Goal: Complete application form

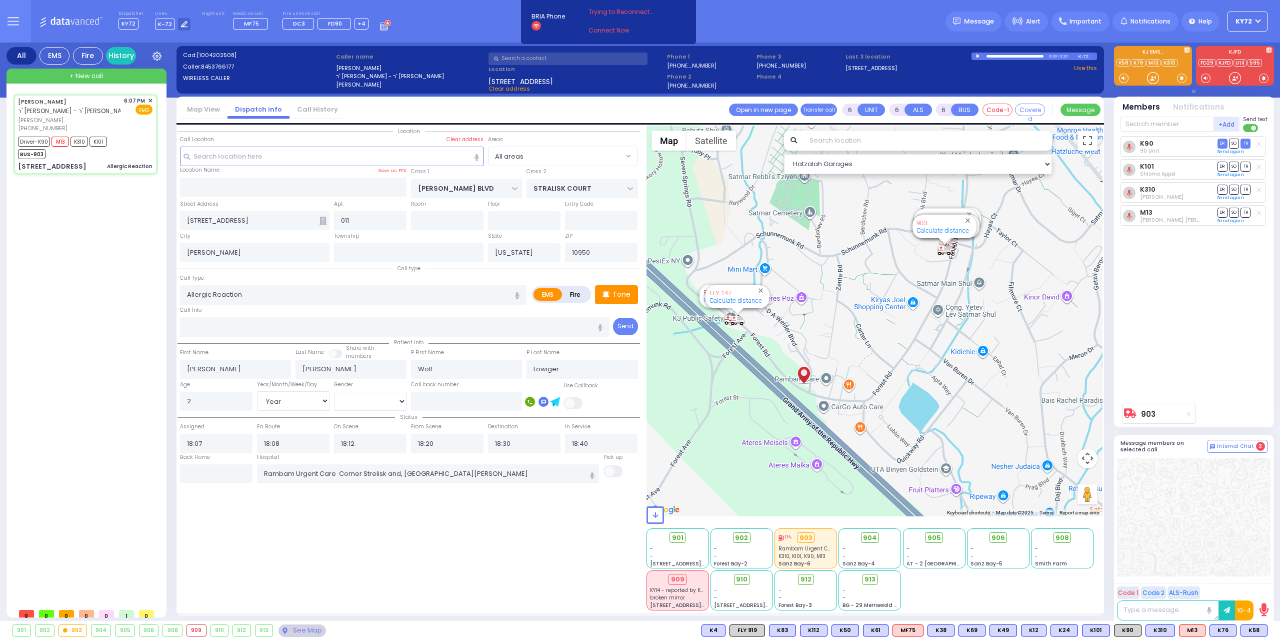
select select "Year"
select select "[DEMOGRAPHIC_DATA]"
click at [380, 26] on icon at bounding box center [385, 25] width 11 height 11
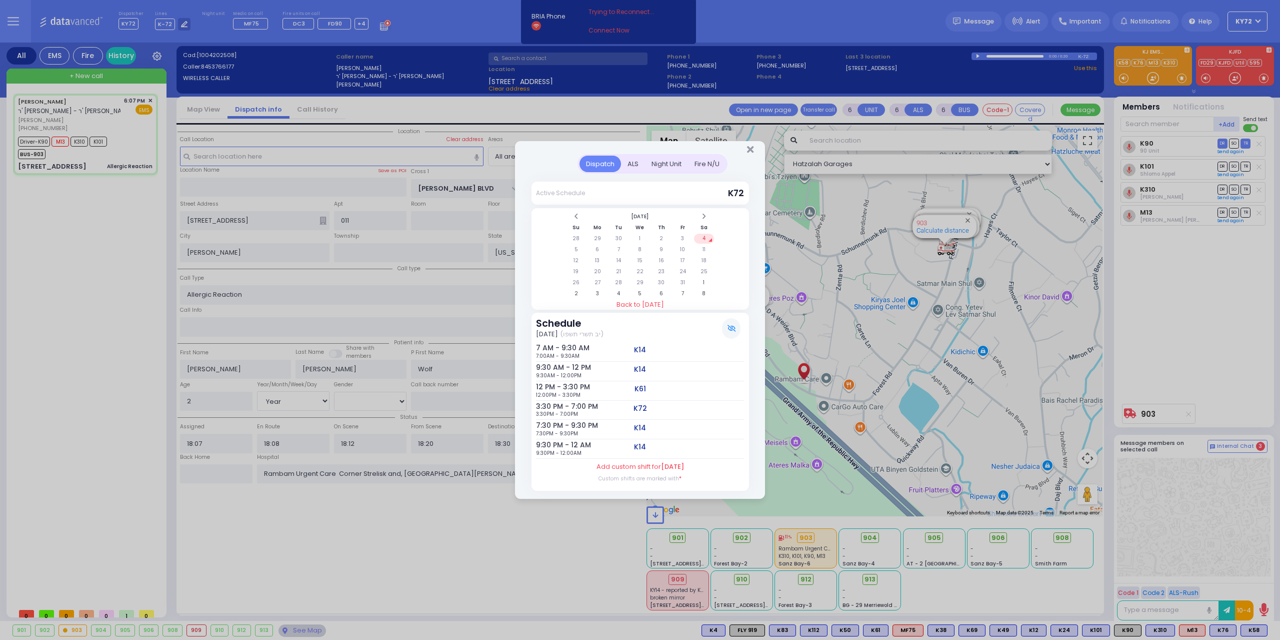
click at [458, 59] on div "Dispatch ALS Night Unit Active Schedule Su" at bounding box center [640, 320] width 1280 height 640
click at [749, 143] on div at bounding box center [640, 147] width 250 height 13
click at [751, 149] on icon "Close" at bounding box center [750, 150] width 7 height 10
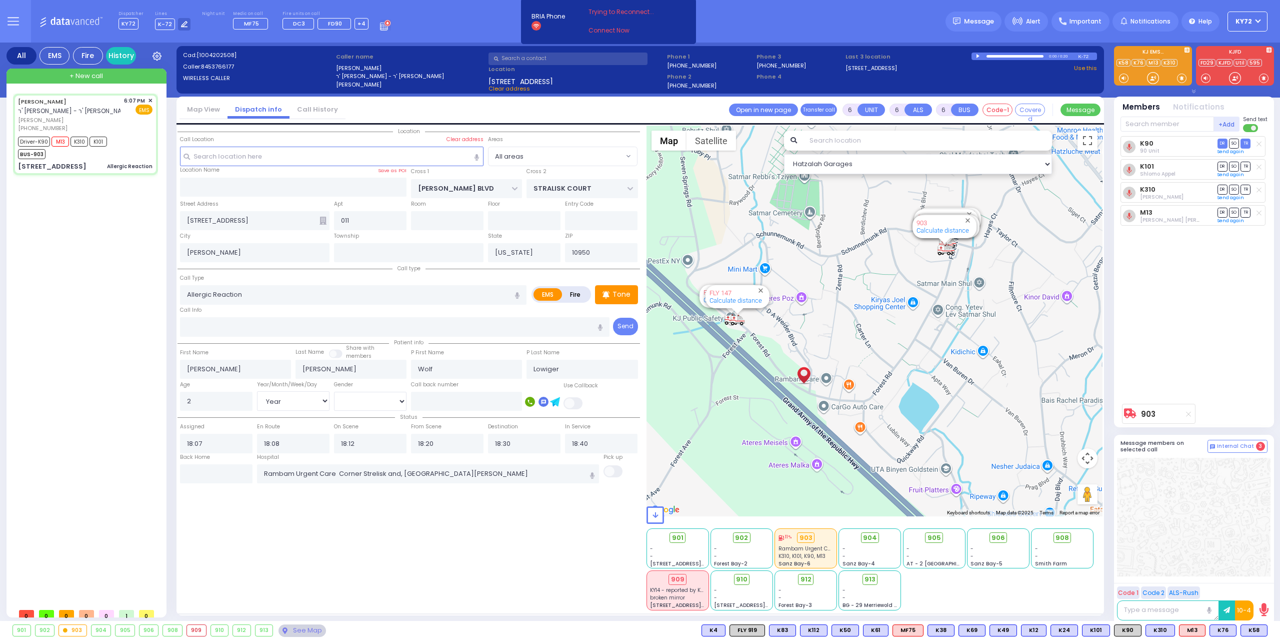
select select
radio input "true"
select select "Year"
select select "[DEMOGRAPHIC_DATA]"
select select "Hatzalah Garages"
